Goal: Information Seeking & Learning: Check status

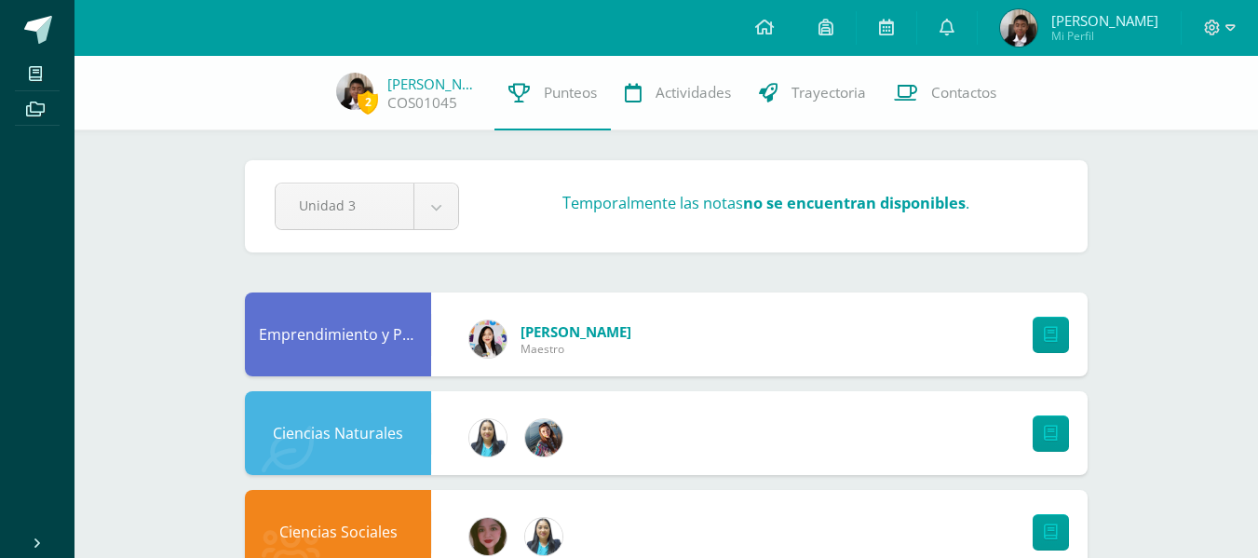
click at [1080, 23] on span "[PERSON_NAME]" at bounding box center [1104, 20] width 107 height 19
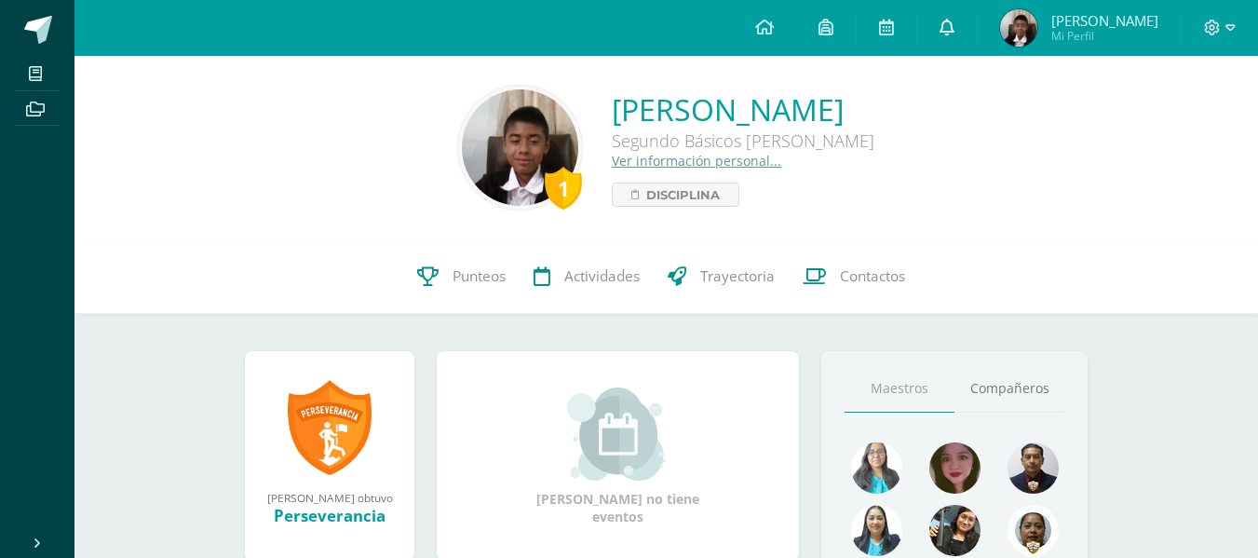
click at [955, 30] on icon at bounding box center [947, 27] width 15 height 17
click at [774, 20] on icon at bounding box center [764, 27] width 19 height 17
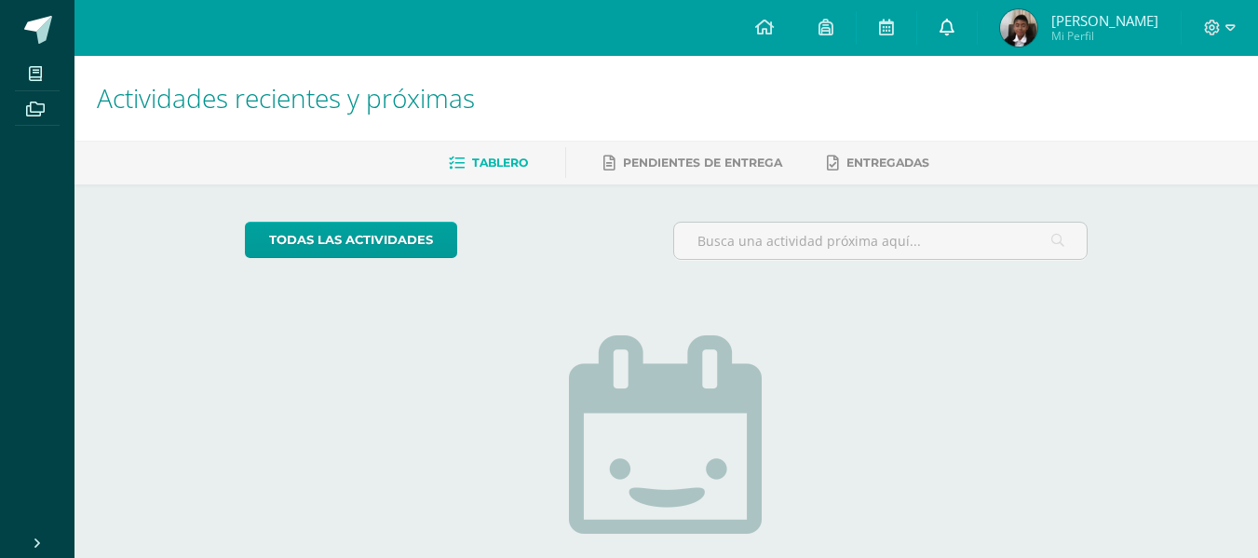
click at [955, 20] on icon at bounding box center [947, 27] width 15 height 17
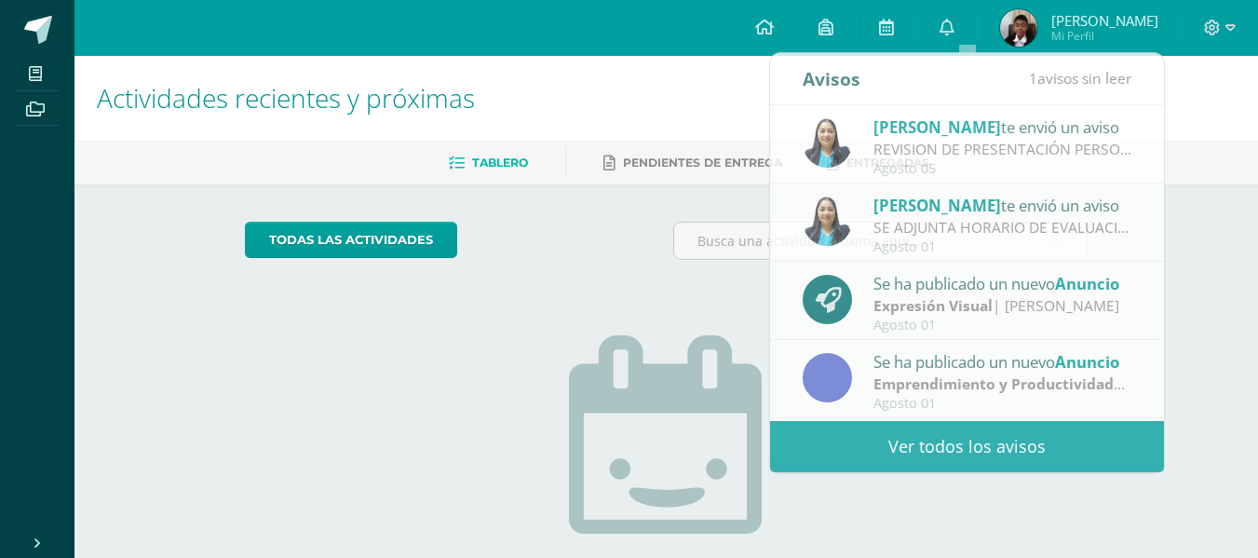
click at [1233, 108] on h1 "Actividades recientes y próximas" at bounding box center [666, 98] width 1139 height 85
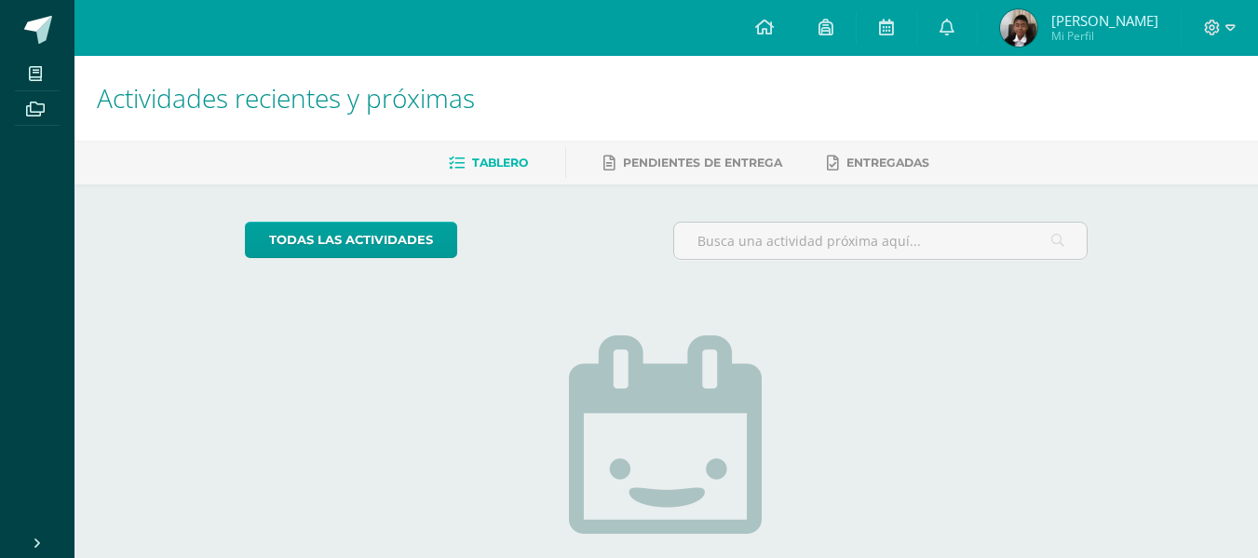
click at [1100, 27] on span "[PERSON_NAME]" at bounding box center [1104, 20] width 107 height 19
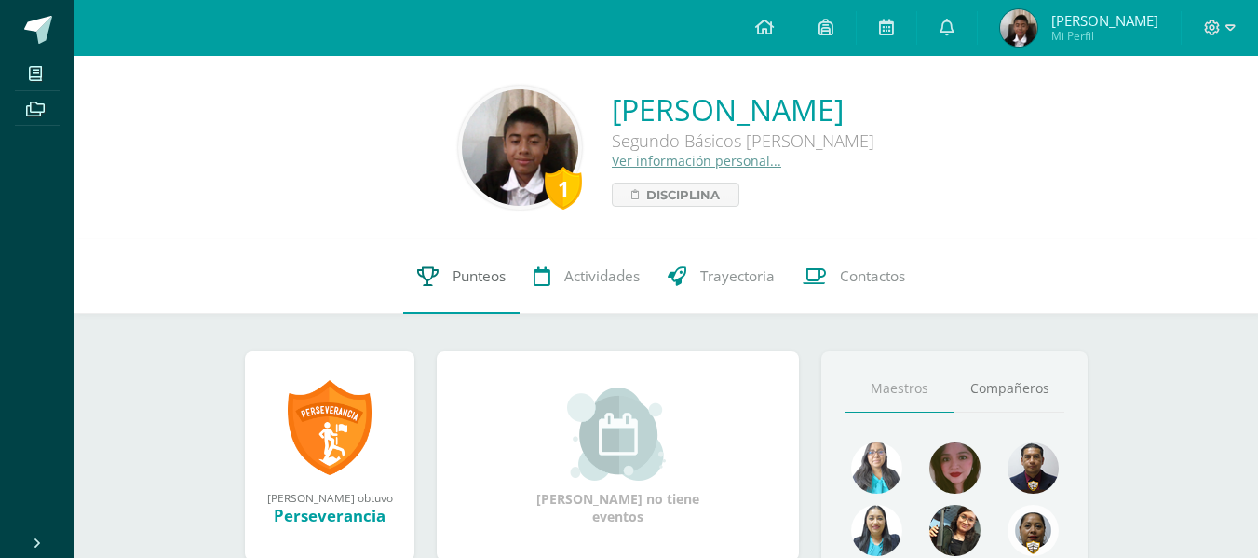
click at [495, 281] on span "Punteos" at bounding box center [479, 276] width 53 height 20
